Goal: Transaction & Acquisition: Purchase product/service

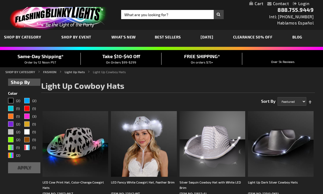
click at [317, 72] on ul "Home SHOP BY CATEGORY FASHION Light Up Hats Light Up Cowboy Hats" at bounding box center [161, 72] width 313 height 5
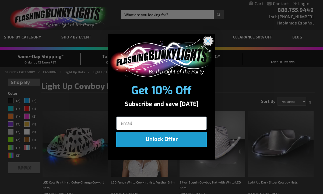
click at [207, 42] on circle "Close dialog" at bounding box center [208, 41] width 9 height 9
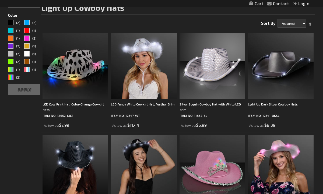
scroll to position [86, 0]
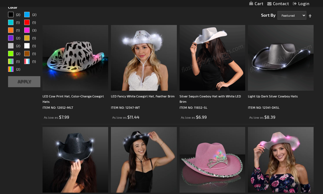
click at [218, 51] on img at bounding box center [213, 58] width 66 height 66
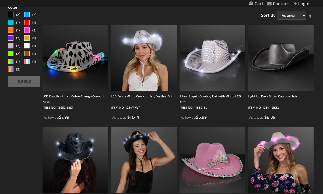
click at [213, 54] on img at bounding box center [213, 58] width 66 height 66
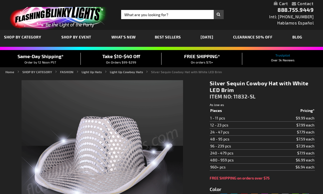
type input "5644"
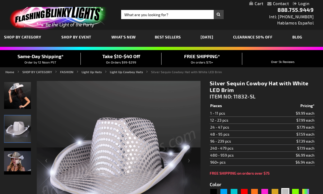
click at [318, 78] on div "Silver Sequin Cowboy Hat with White LED Brim ITEM NO: 11832-SL $6.99 Pieces Pri…" at bounding box center [262, 194] width 113 height 236
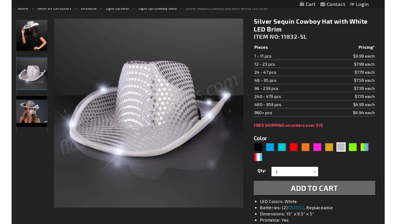
scroll to position [65, 0]
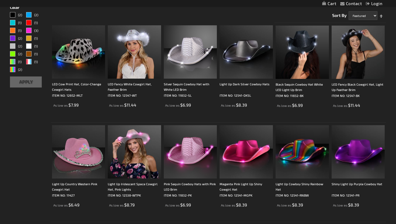
scroll to position [86, 0]
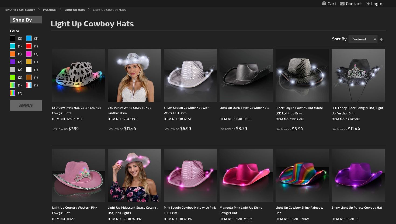
scroll to position [65, 0]
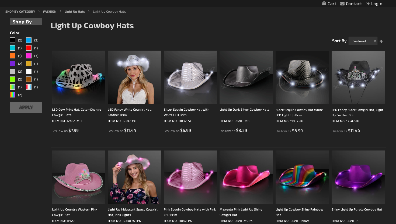
click at [303, 75] on img at bounding box center [302, 77] width 53 height 53
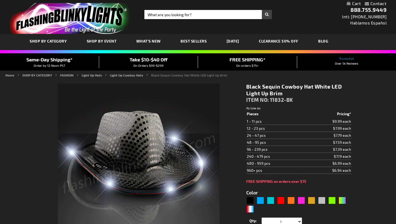
click at [252, 79] on div "Home SHOP BY CATEGORY FASHION Light Up Hats Light Up Cowboy Hats Black Sequin C…" at bounding box center [198, 76] width 396 height 6
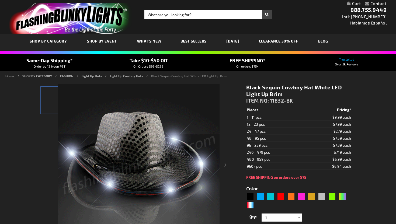
type input "5631"
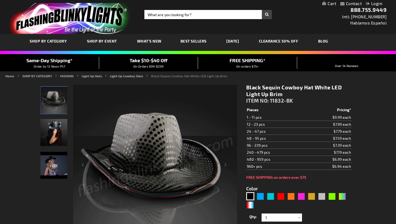
click at [55, 126] on img "Female wearing Black Sequin Cowboy Hat Blue LED Light Up Brim" at bounding box center [53, 132] width 27 height 27
